Goal: Task Accomplishment & Management: Use online tool/utility

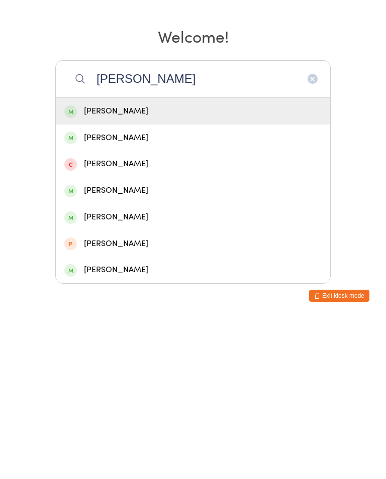
type input "[PERSON_NAME]"
click at [229, 265] on div "[PERSON_NAME]" at bounding box center [192, 272] width 257 height 14
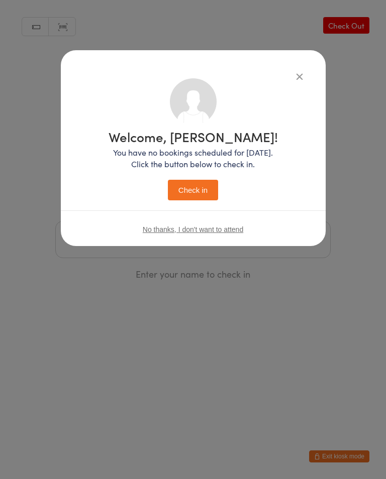
click at [195, 193] on button "Check in" at bounding box center [193, 190] width 50 height 21
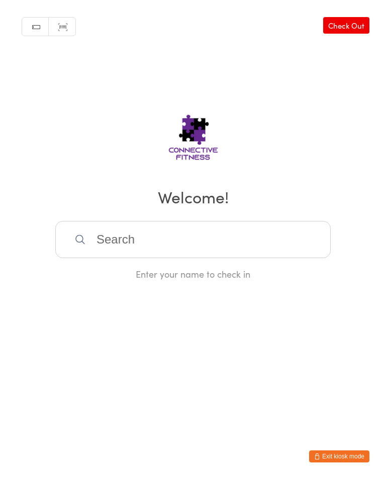
click at [158, 235] on input "search" at bounding box center [192, 239] width 275 height 37
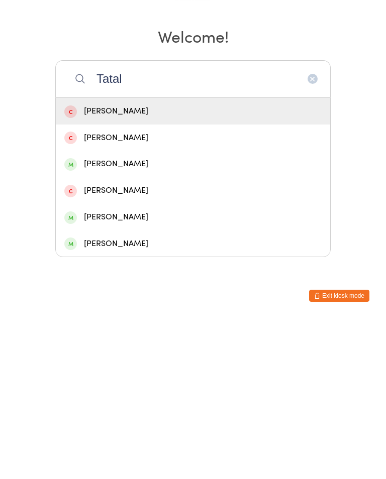
type input "Tatal"
click at [144, 398] on div "[PERSON_NAME]" at bounding box center [192, 405] width 257 height 14
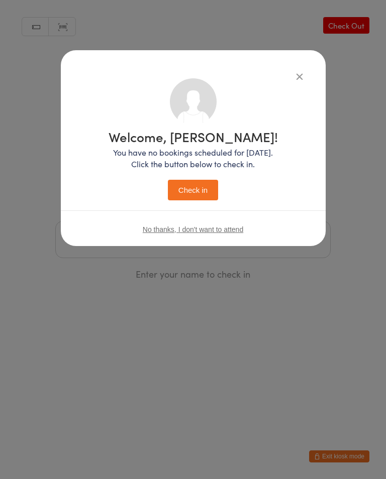
click at [205, 189] on button "Check in" at bounding box center [193, 190] width 50 height 21
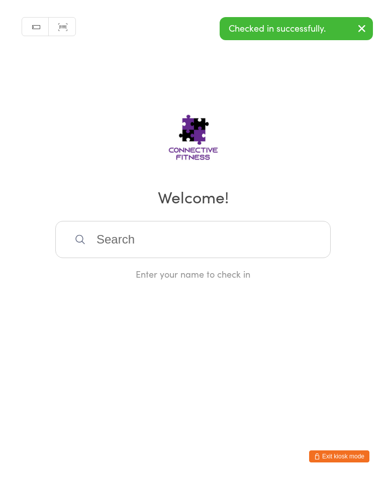
click at [257, 247] on input "search" at bounding box center [192, 239] width 275 height 37
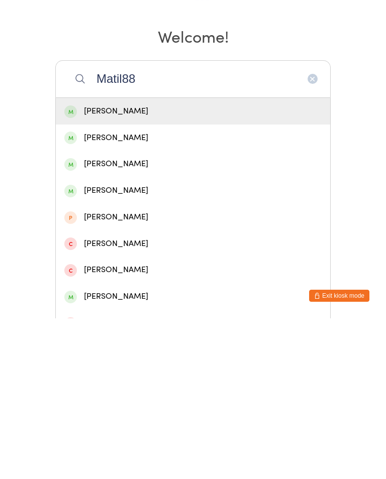
type input "Matil88"
click at [189, 265] on div "[PERSON_NAME]" at bounding box center [192, 272] width 257 height 14
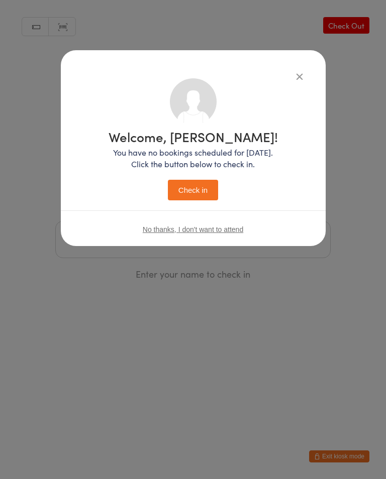
click at [197, 195] on button "Check in" at bounding box center [193, 190] width 50 height 21
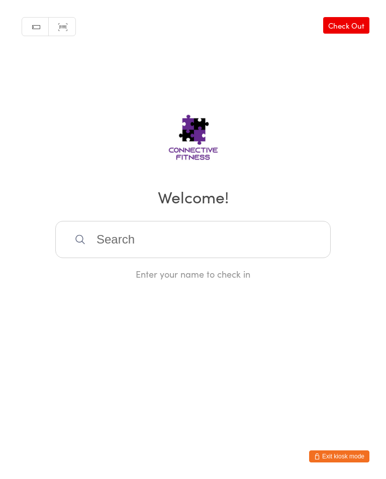
click at [117, 233] on input "search" at bounding box center [192, 239] width 275 height 37
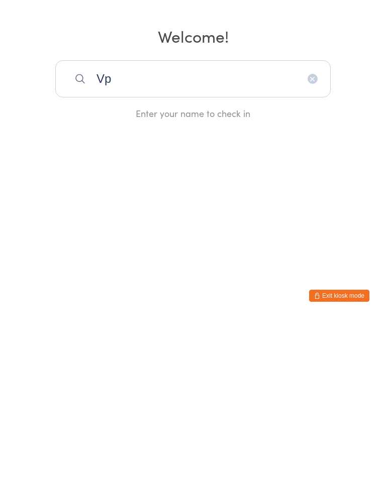
type input "V"
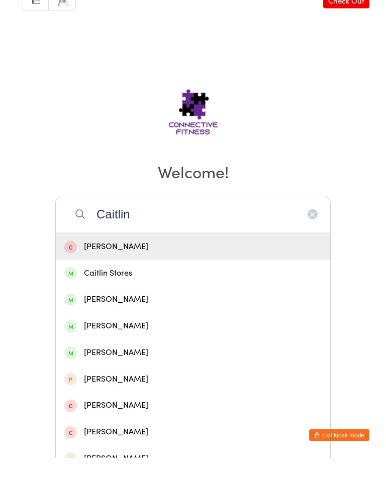
scroll to position [7, 0]
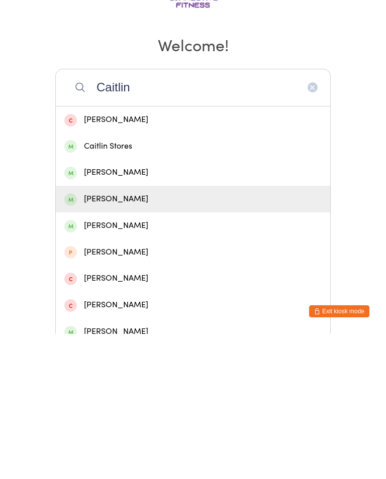
type input "Caitlin"
click at [88, 338] on div "[PERSON_NAME]" at bounding box center [192, 345] width 257 height 14
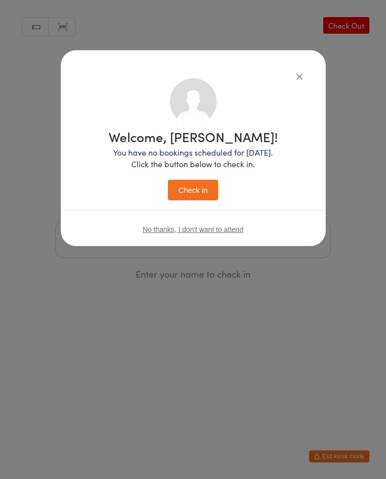
click at [181, 201] on button "Check in" at bounding box center [193, 190] width 50 height 21
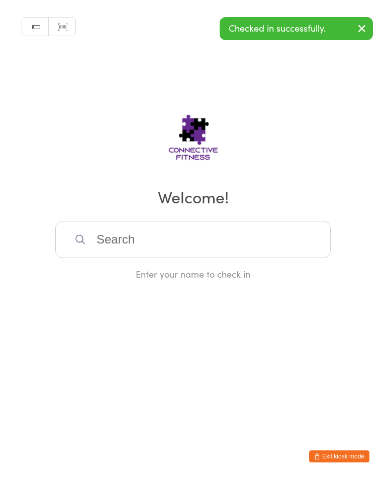
click at [114, 245] on input "search" at bounding box center [192, 239] width 275 height 37
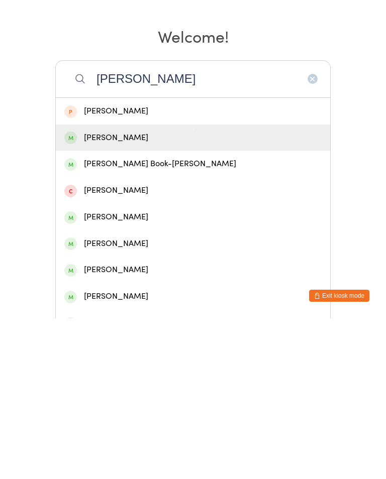
type input "[PERSON_NAME]"
click at [117, 292] on div "[PERSON_NAME]" at bounding box center [192, 299] width 257 height 14
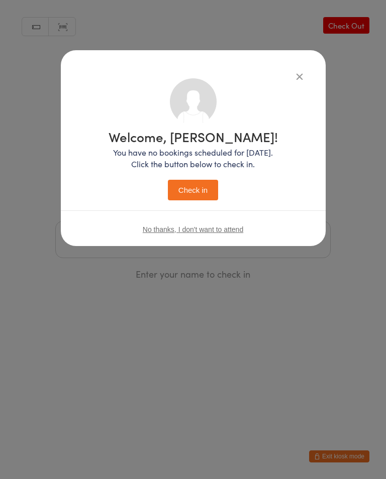
click at [183, 193] on button "Check in" at bounding box center [193, 190] width 50 height 21
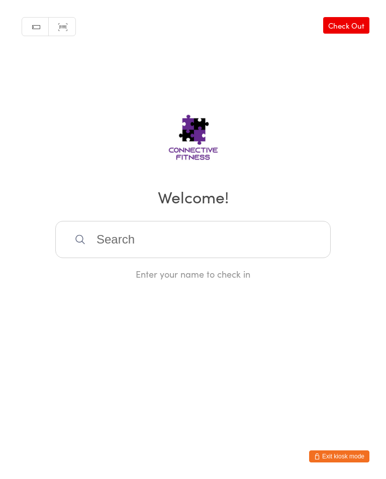
click at [147, 238] on input "search" at bounding box center [192, 239] width 275 height 37
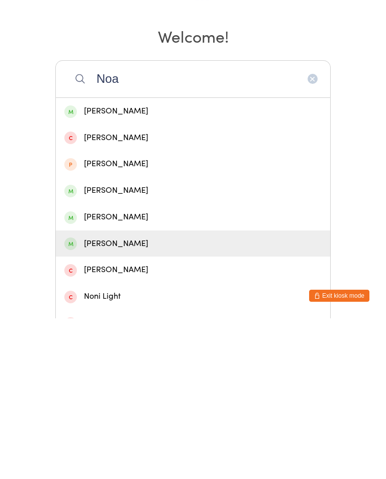
type input "Noa"
click at [110, 398] on div "[PERSON_NAME]" at bounding box center [192, 405] width 257 height 14
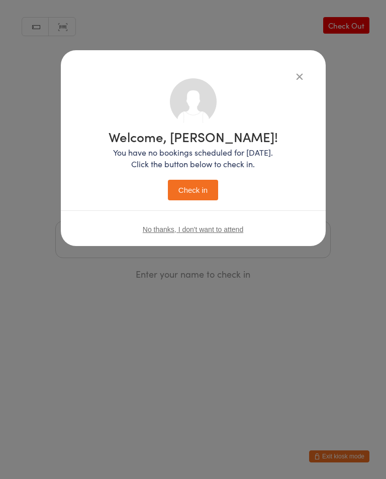
click at [192, 200] on button "Check in" at bounding box center [193, 190] width 50 height 21
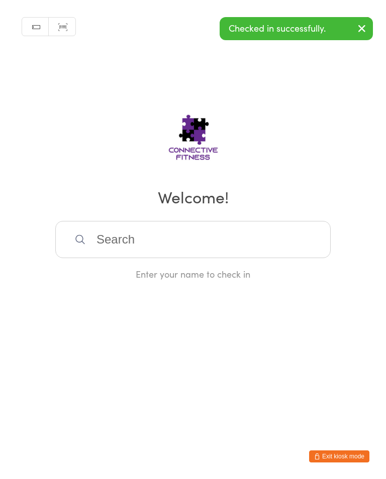
click at [221, 231] on input "search" at bounding box center [192, 239] width 275 height 37
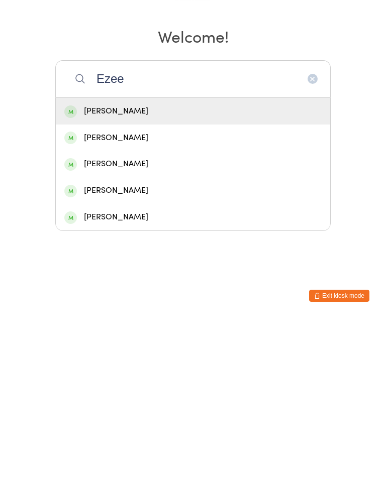
type input "Ezee"
click at [213, 371] on div "[PERSON_NAME]" at bounding box center [192, 378] width 257 height 14
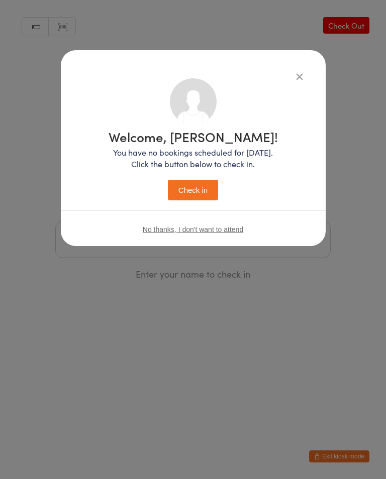
click at [207, 184] on button "Check in" at bounding box center [193, 190] width 50 height 21
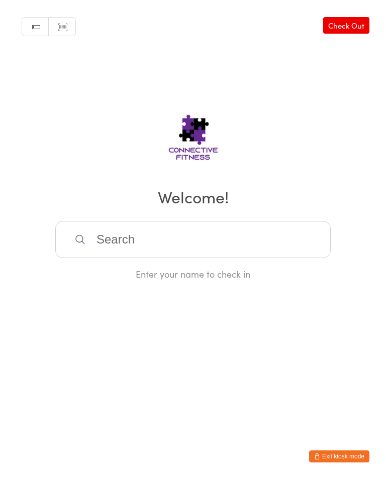
click at [145, 242] on input "search" at bounding box center [192, 239] width 275 height 37
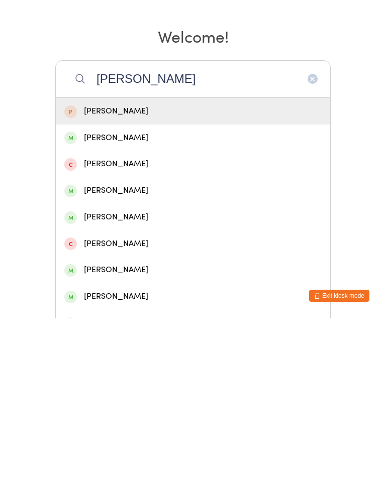
type input "[PERSON_NAME]"
click at [178, 265] on div "[PERSON_NAME]" at bounding box center [192, 272] width 257 height 14
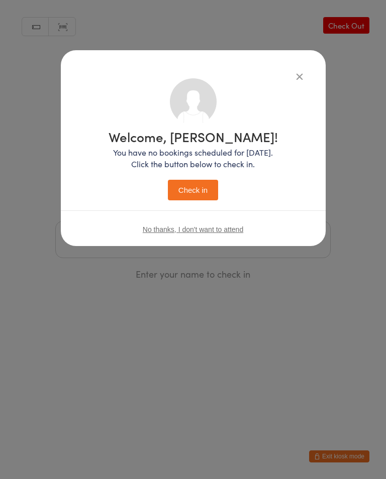
click at [203, 198] on button "Check in" at bounding box center [193, 190] width 50 height 21
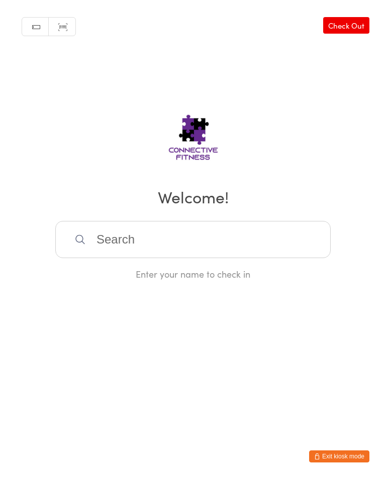
click at [224, 238] on input "search" at bounding box center [192, 239] width 275 height 37
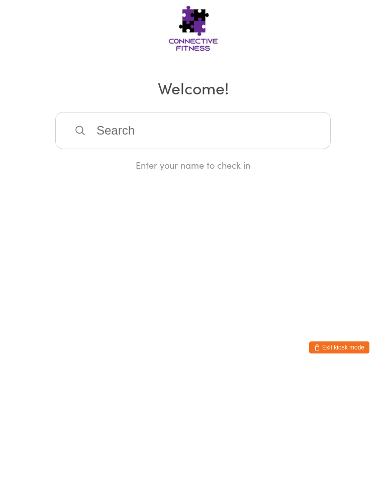
scroll to position [61, 0]
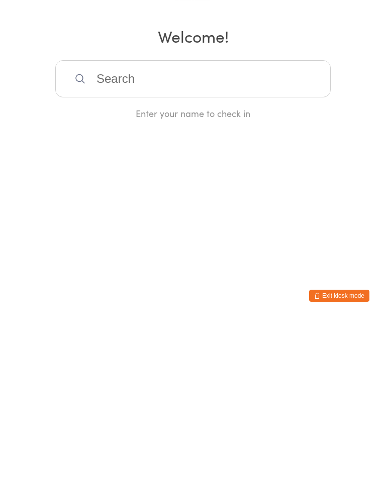
click at [225, 182] on html "You have now entered Kiosk Mode. Members will be able to check themselves in us…" at bounding box center [193, 239] width 386 height 479
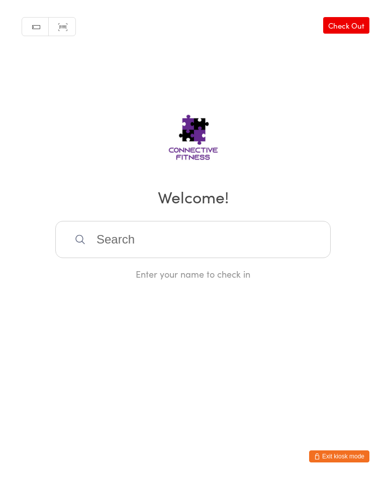
click at [267, 253] on input "search" at bounding box center [192, 239] width 275 height 37
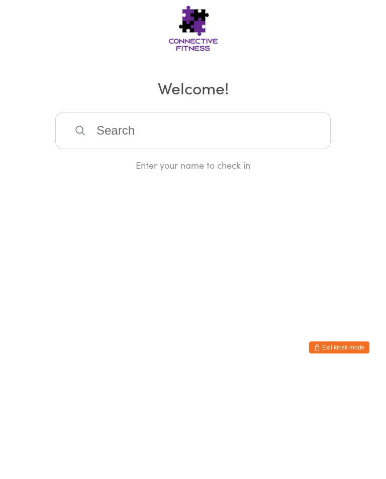
scroll to position [0, 0]
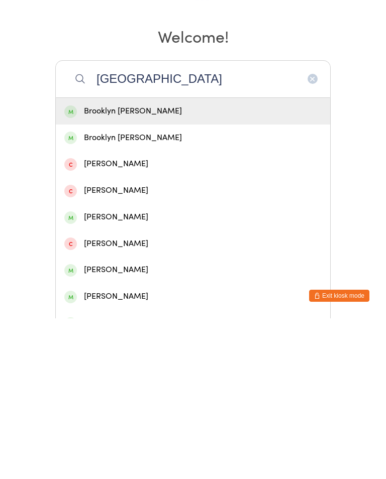
click at [164, 221] on input "[GEOGRAPHIC_DATA]" at bounding box center [192, 239] width 275 height 37
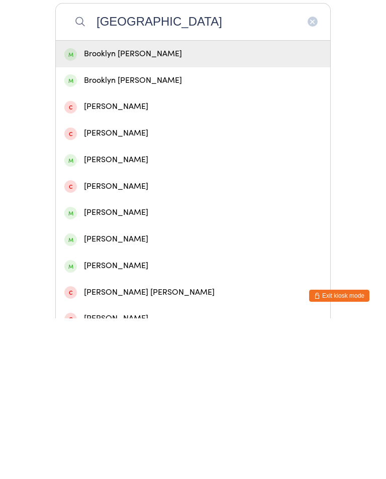
scroll to position [64, 0]
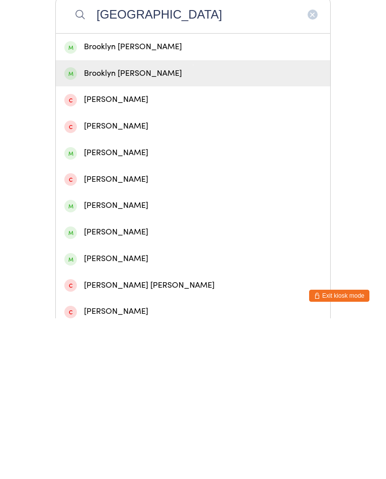
type input "[GEOGRAPHIC_DATA]"
click at [139, 221] on div "Brooklyn [PERSON_NAME]" at bounding box center [193, 234] width 274 height 27
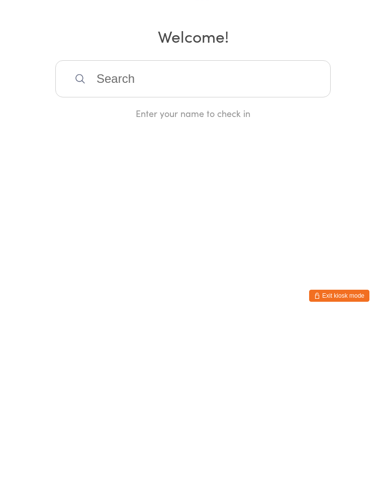
scroll to position [0, 0]
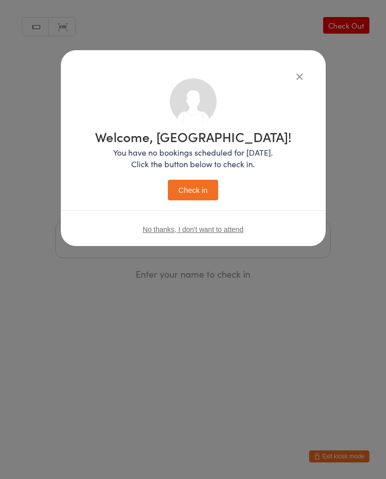
click at [203, 189] on button "Check in" at bounding box center [193, 190] width 50 height 21
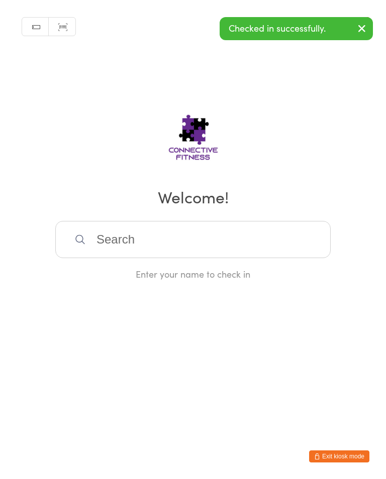
click at [174, 247] on input "search" at bounding box center [192, 239] width 275 height 37
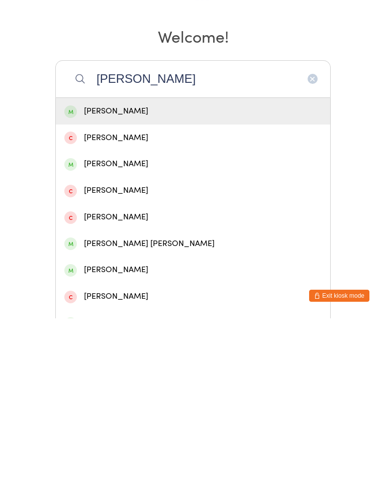
type input "[PERSON_NAME]"
click at [109, 265] on div "[PERSON_NAME]" at bounding box center [192, 272] width 257 height 14
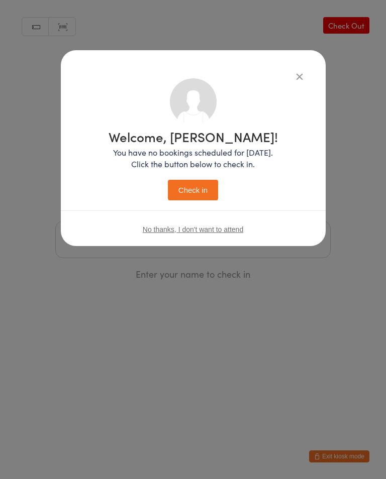
click at [197, 189] on button "Check in" at bounding box center [193, 190] width 50 height 21
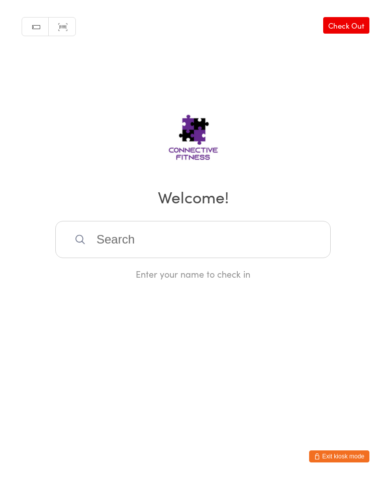
click at [264, 238] on input "search" at bounding box center [192, 239] width 275 height 37
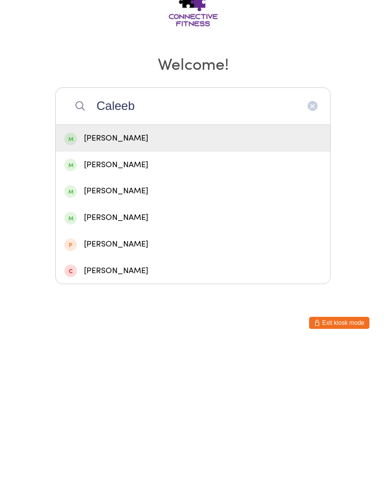
type input "Caleeb"
click at [131, 265] on div "[PERSON_NAME]" at bounding box center [192, 272] width 257 height 14
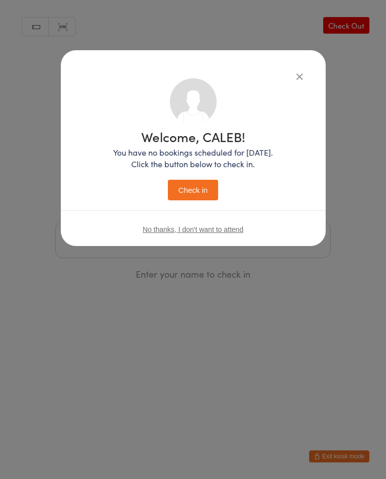
click at [196, 192] on button "Check in" at bounding box center [193, 190] width 50 height 21
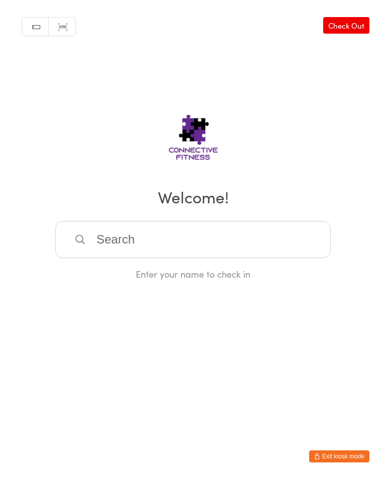
click at [195, 252] on input "search" at bounding box center [192, 239] width 275 height 37
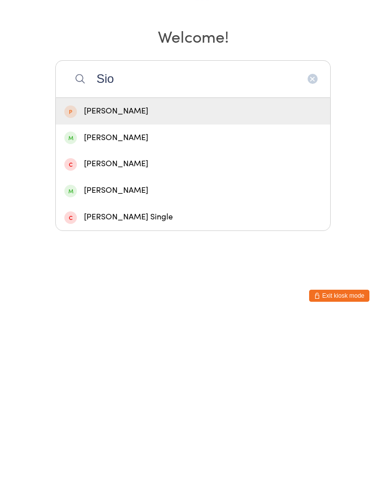
type input "Sio"
click at [175, 292] on div "[PERSON_NAME]" at bounding box center [192, 299] width 257 height 14
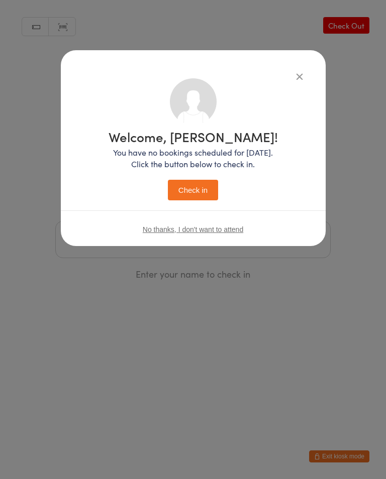
click at [195, 185] on button "Check in" at bounding box center [193, 190] width 50 height 21
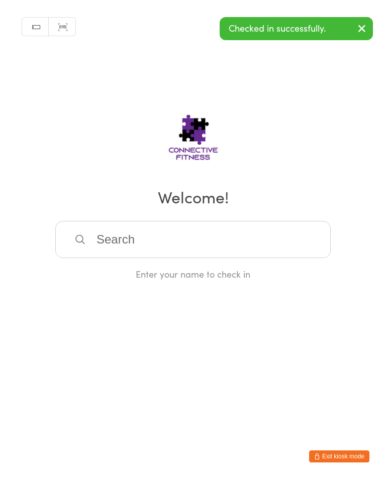
click at [191, 244] on input "search" at bounding box center [192, 239] width 275 height 37
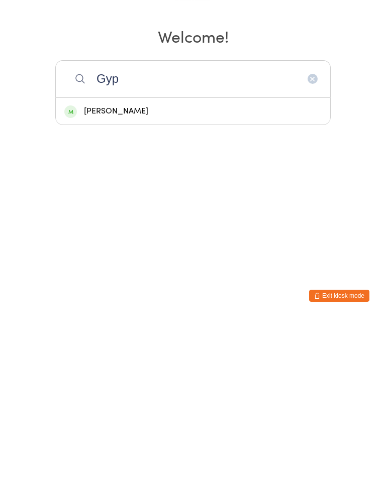
type input "Gyp"
click at [186, 265] on div "[PERSON_NAME]" at bounding box center [192, 272] width 257 height 14
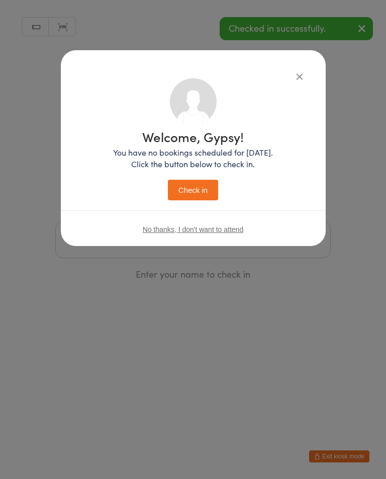
click at [195, 185] on button "Check in" at bounding box center [193, 190] width 50 height 21
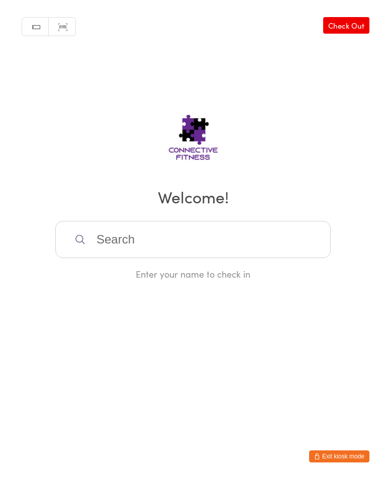
click at [195, 245] on input "search" at bounding box center [192, 239] width 275 height 37
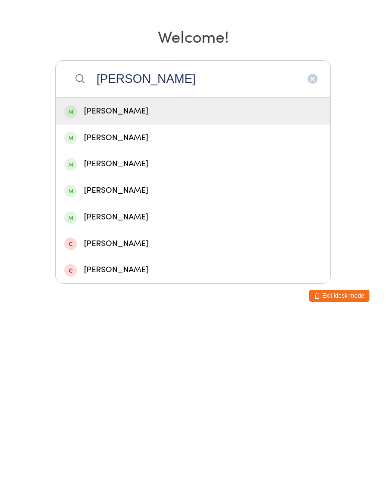
type input "[PERSON_NAME]"
click at [154, 259] on div "[PERSON_NAME]" at bounding box center [193, 272] width 274 height 27
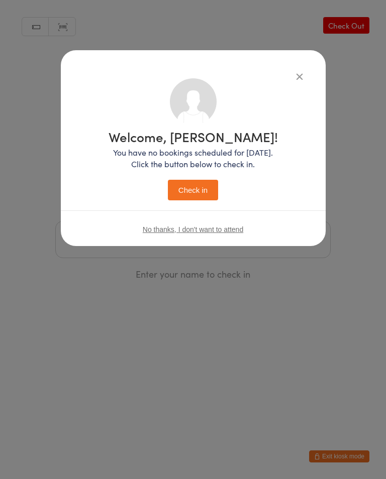
click at [205, 188] on button "Check in" at bounding box center [193, 190] width 50 height 21
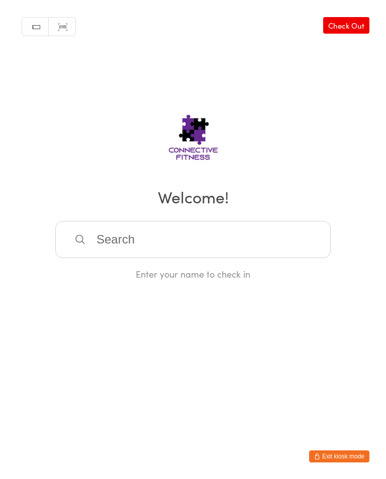
click at [207, 243] on input "search" at bounding box center [192, 239] width 275 height 37
click at [203, 240] on input "search" at bounding box center [192, 239] width 275 height 37
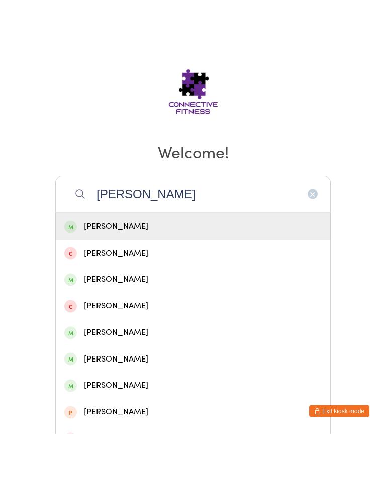
type input "[PERSON_NAME]"
click at [97, 318] on div "[PERSON_NAME]" at bounding box center [192, 325] width 257 height 14
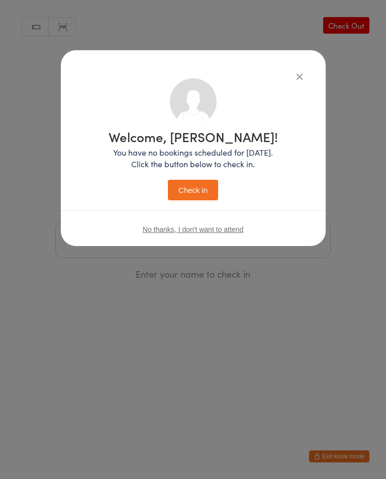
click at [182, 188] on button "Check in" at bounding box center [193, 190] width 50 height 21
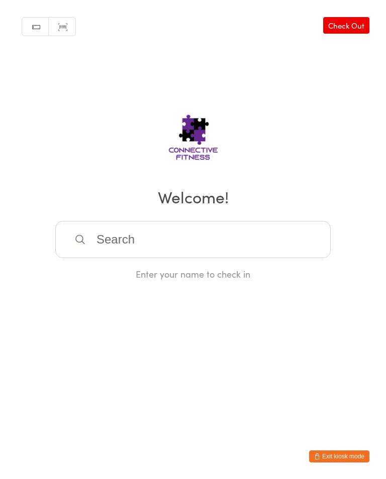
click at [362, 26] on link "Check Out" at bounding box center [346, 25] width 46 height 17
click at [147, 258] on input "search" at bounding box center [192, 239] width 275 height 37
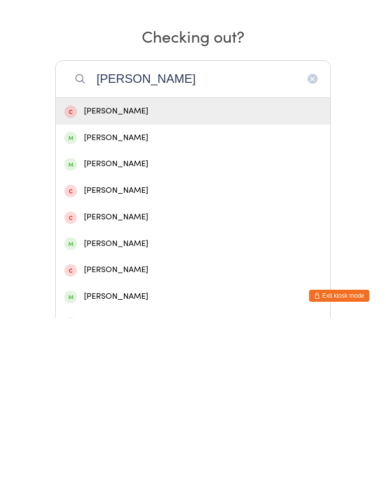
type input "[PERSON_NAME]"
click at [119, 292] on div "[PERSON_NAME]" at bounding box center [192, 299] width 257 height 14
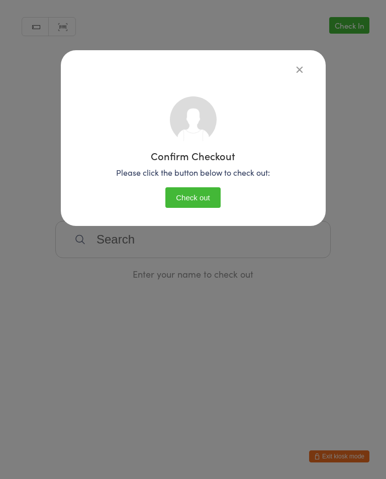
click at [207, 199] on button "Check out" at bounding box center [192, 197] width 55 height 21
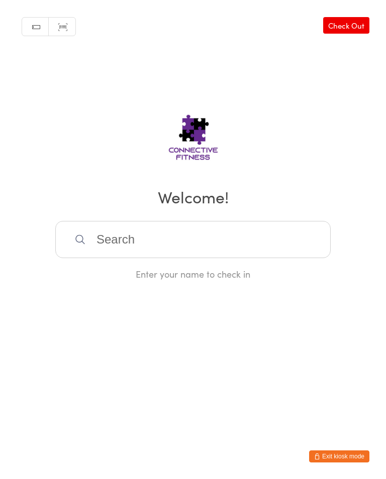
click at [275, 256] on input "search" at bounding box center [192, 239] width 275 height 37
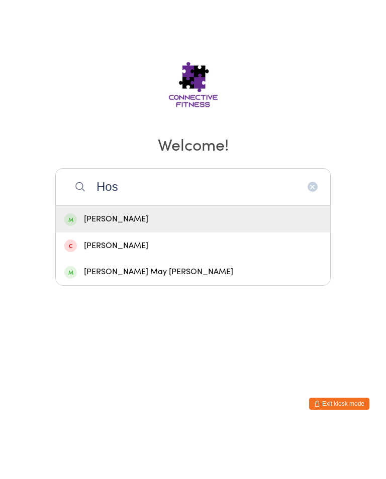
type input "Hos"
click at [264, 259] on div "[PERSON_NAME]" at bounding box center [193, 272] width 274 height 27
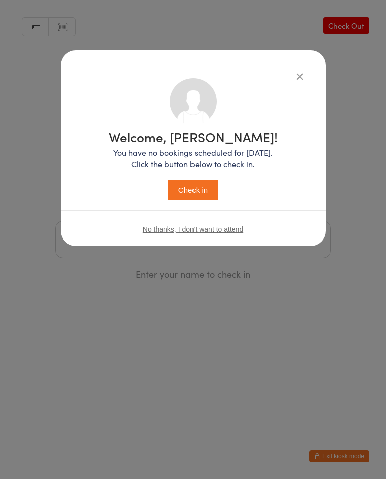
click at [197, 200] on button "Check in" at bounding box center [193, 190] width 50 height 21
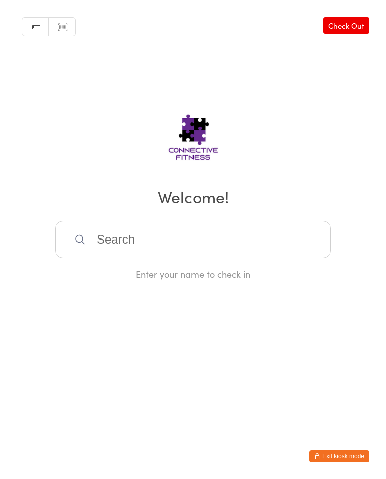
click at [253, 256] on input "search" at bounding box center [192, 239] width 275 height 37
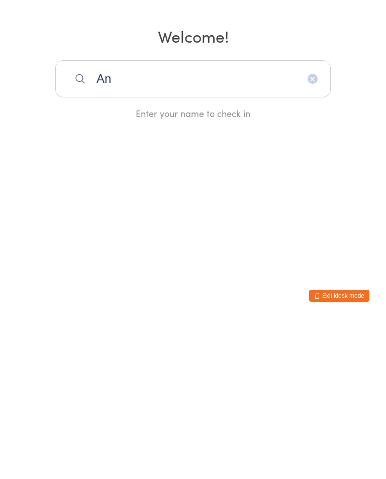
type input "A"
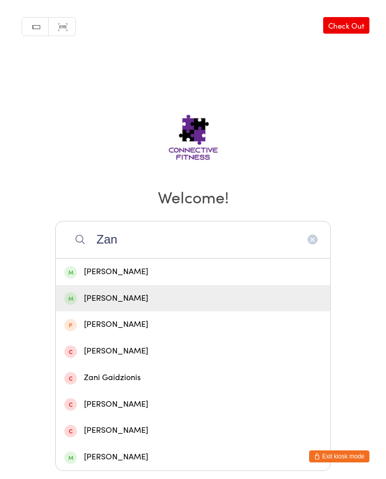
type input "Zan"
click at [221, 302] on div "[PERSON_NAME]" at bounding box center [192, 299] width 257 height 14
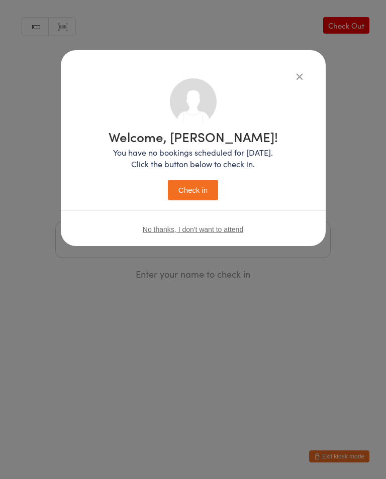
click at [206, 189] on button "Check in" at bounding box center [193, 190] width 50 height 21
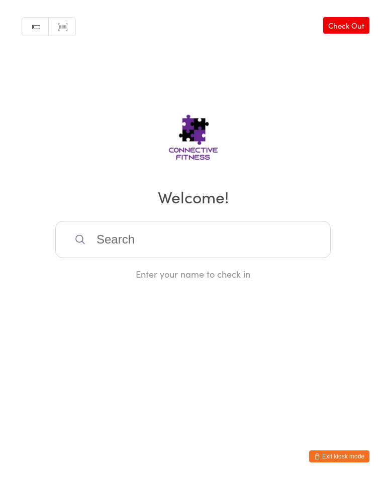
click at [234, 241] on input "search" at bounding box center [192, 239] width 275 height 37
click at [235, 241] on input "search" at bounding box center [192, 239] width 275 height 37
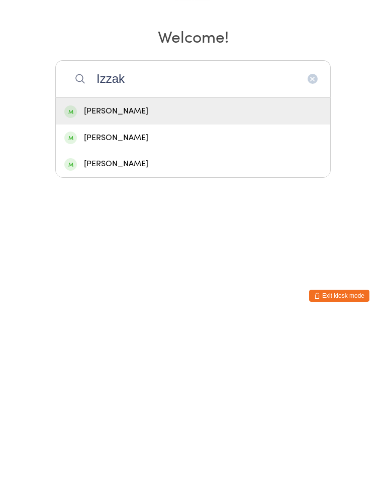
click at [172, 221] on input "Izzak" at bounding box center [192, 239] width 275 height 37
type input "Izzak"
click at [187, 265] on div "[PERSON_NAME]" at bounding box center [192, 272] width 257 height 14
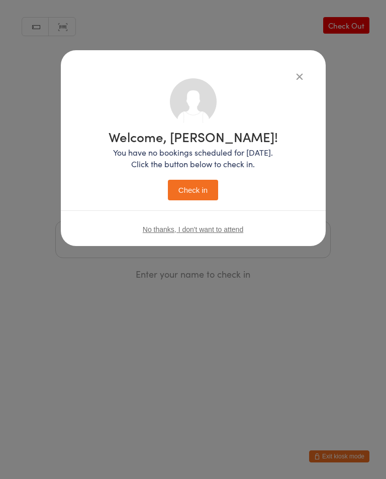
click at [190, 196] on button "Check in" at bounding box center [193, 190] width 50 height 21
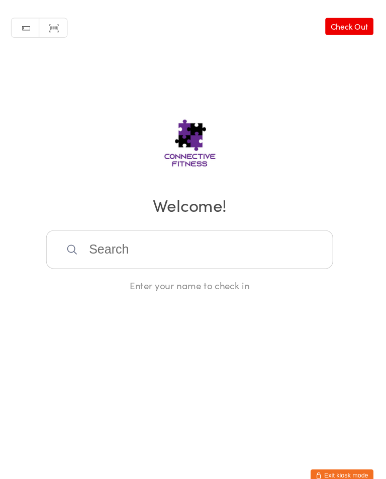
click at [106, 247] on input "search" at bounding box center [192, 239] width 275 height 37
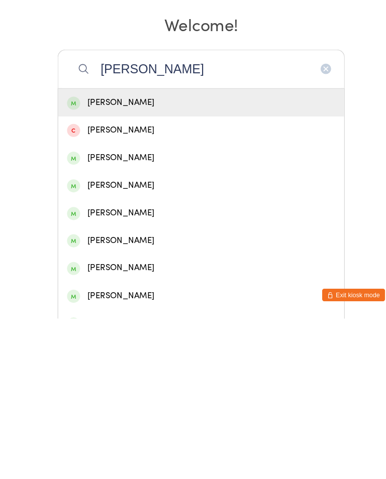
type input "[PERSON_NAME]"
click at [95, 451] on div "[PERSON_NAME]" at bounding box center [192, 458] width 257 height 14
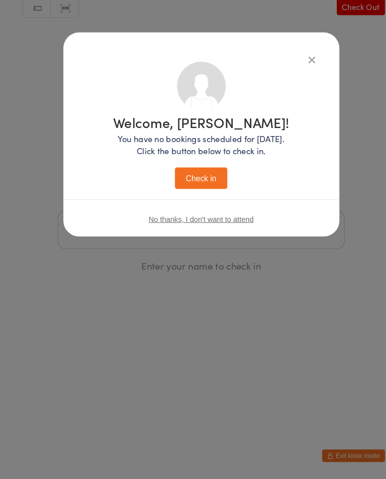
click at [199, 180] on button "Check in" at bounding box center [193, 190] width 50 height 21
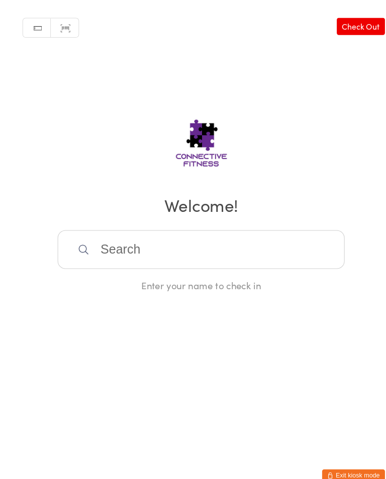
click at [148, 256] on input "search" at bounding box center [192, 239] width 275 height 37
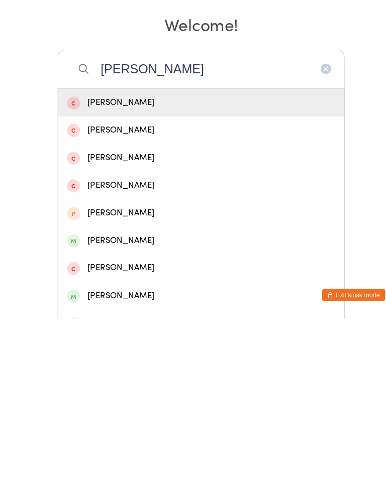
type input "[PERSON_NAME]"
click at [121, 398] on div "[PERSON_NAME]" at bounding box center [192, 405] width 257 height 14
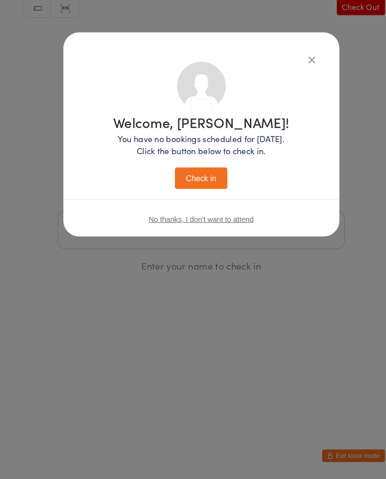
click at [188, 180] on button "Check in" at bounding box center [193, 190] width 50 height 21
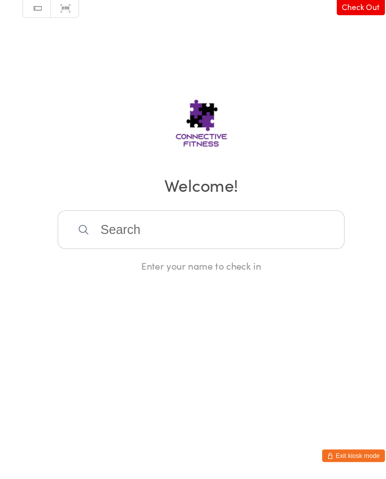
click at [109, 221] on input "search" at bounding box center [192, 239] width 275 height 37
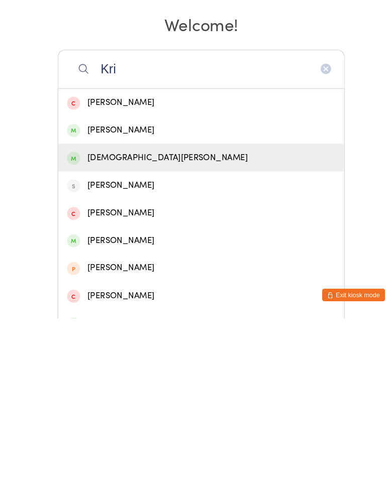
type input "Kri"
click at [110, 318] on div "[DEMOGRAPHIC_DATA][PERSON_NAME]" at bounding box center [192, 325] width 257 height 14
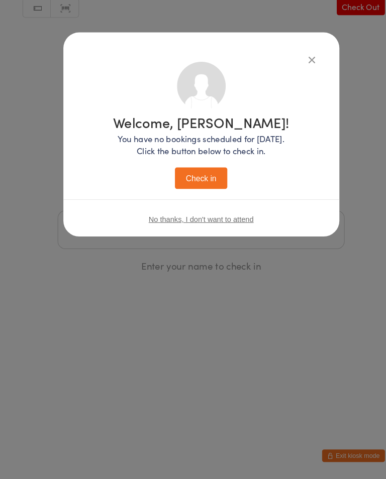
click at [183, 180] on button "Check in" at bounding box center [193, 190] width 50 height 21
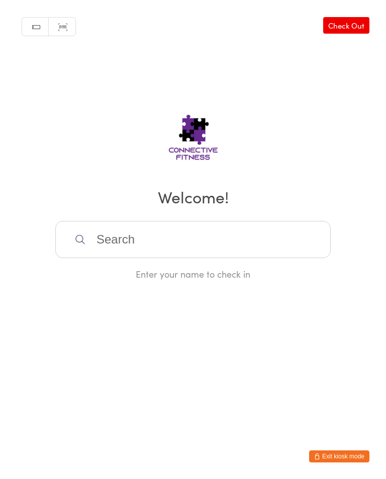
click at [348, 31] on link "Check Out" at bounding box center [346, 25] width 46 height 17
click at [257, 238] on input "search" at bounding box center [192, 239] width 275 height 37
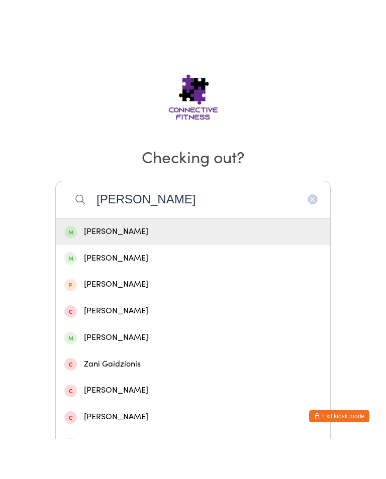
type input "[PERSON_NAME]"
click at [303, 265] on div "[PERSON_NAME]" at bounding box center [192, 272] width 257 height 14
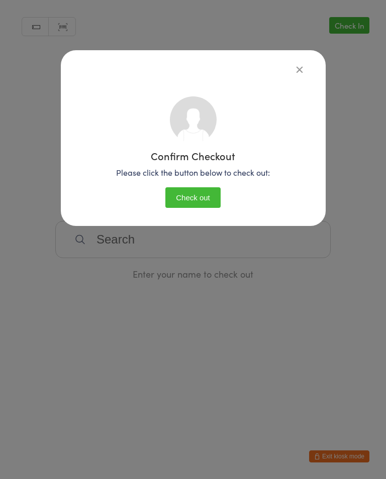
click at [210, 189] on button "Check out" at bounding box center [192, 197] width 55 height 21
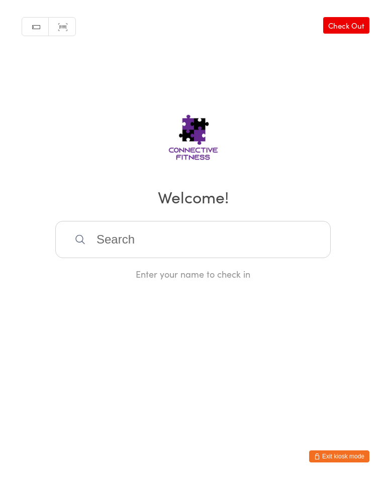
click at [150, 236] on input "search" at bounding box center [192, 239] width 275 height 37
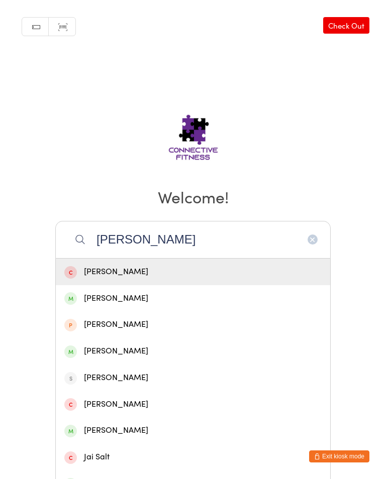
type input "[PERSON_NAME]"
click at [110, 311] on div "[PERSON_NAME]" at bounding box center [193, 298] width 274 height 27
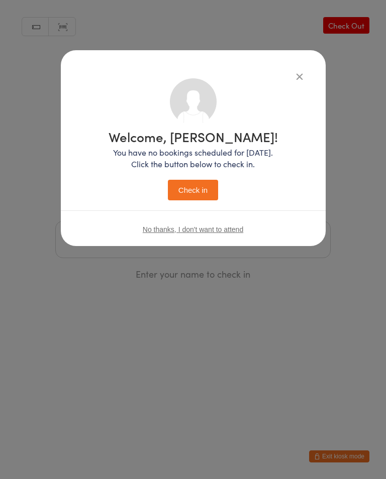
click at [198, 192] on button "Check in" at bounding box center [193, 190] width 50 height 21
